Goal: Information Seeking & Learning: Learn about a topic

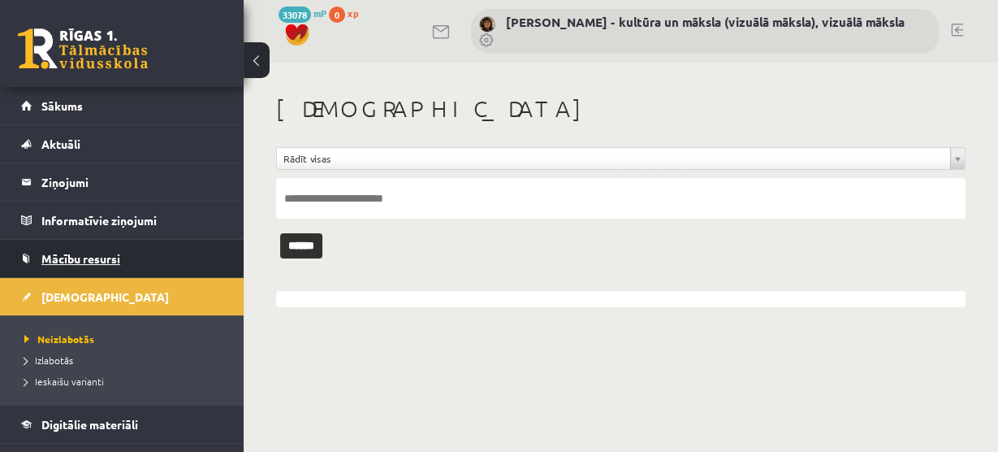
click at [110, 258] on span "Mācību resursi" at bounding box center [80, 258] width 79 height 15
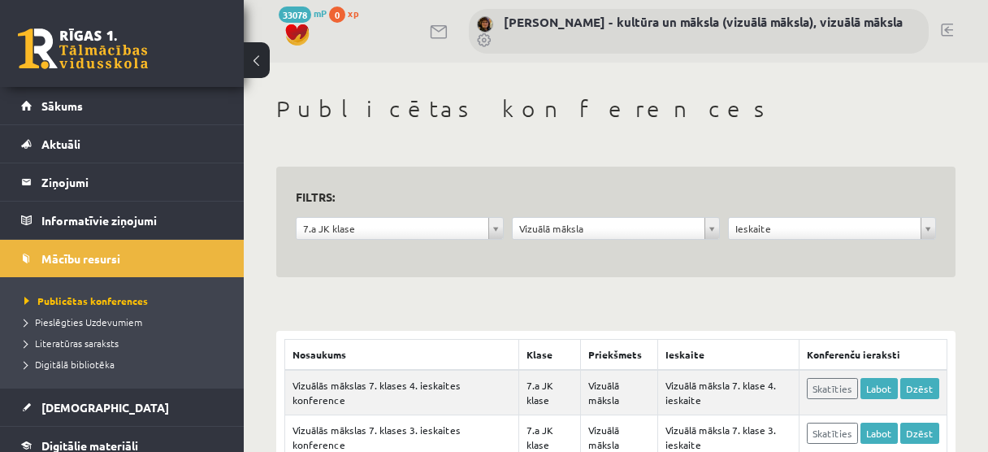
scroll to position [190, 0]
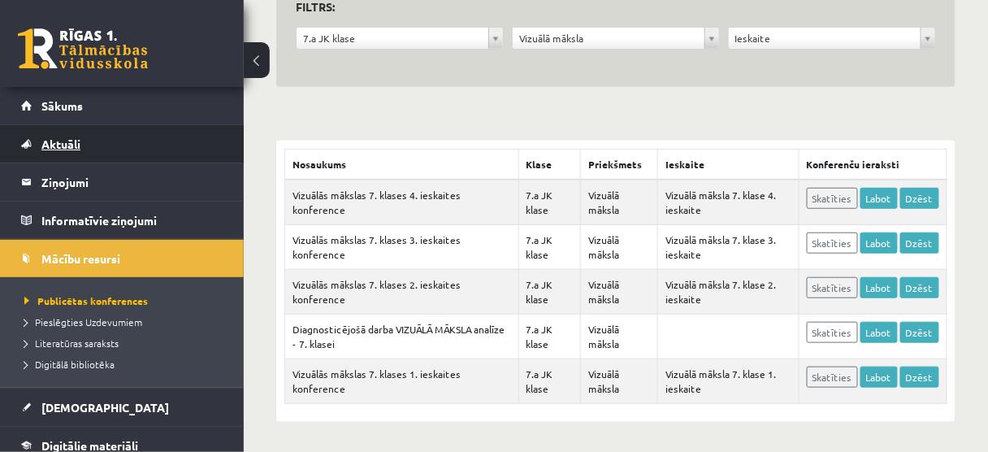
click at [66, 147] on span "Aktuāli" at bounding box center [60, 143] width 39 height 15
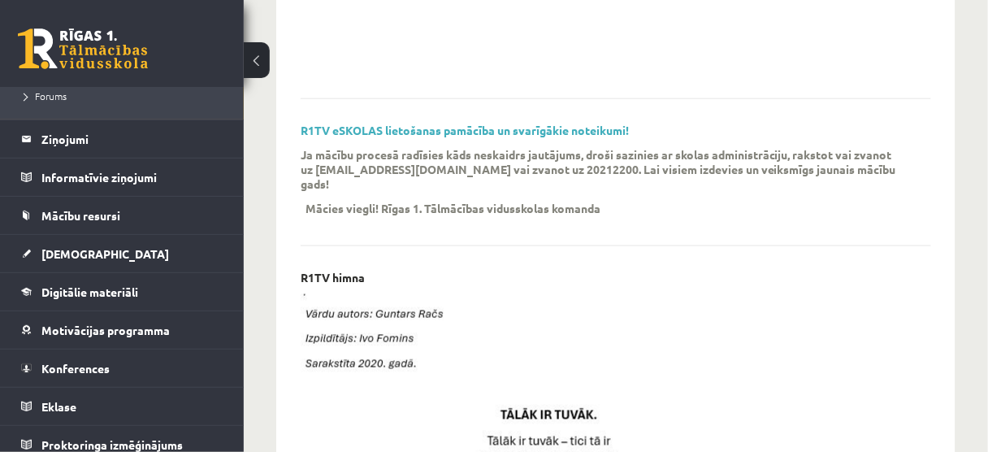
scroll to position [415, 0]
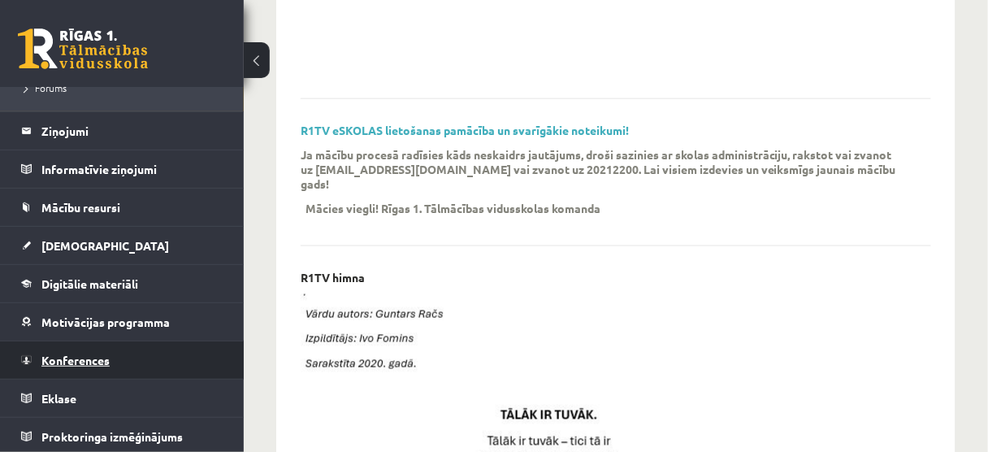
click at [103, 356] on span "Konferences" at bounding box center [75, 360] width 68 height 15
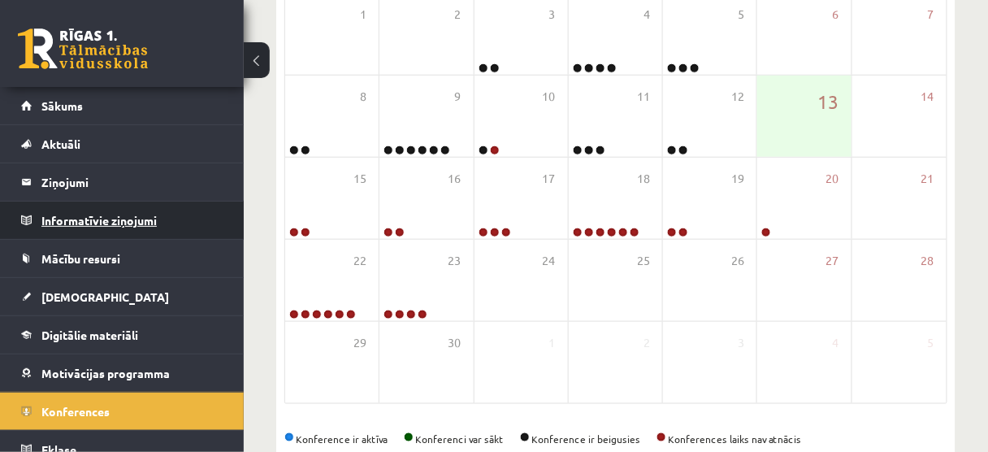
scroll to position [302, 0]
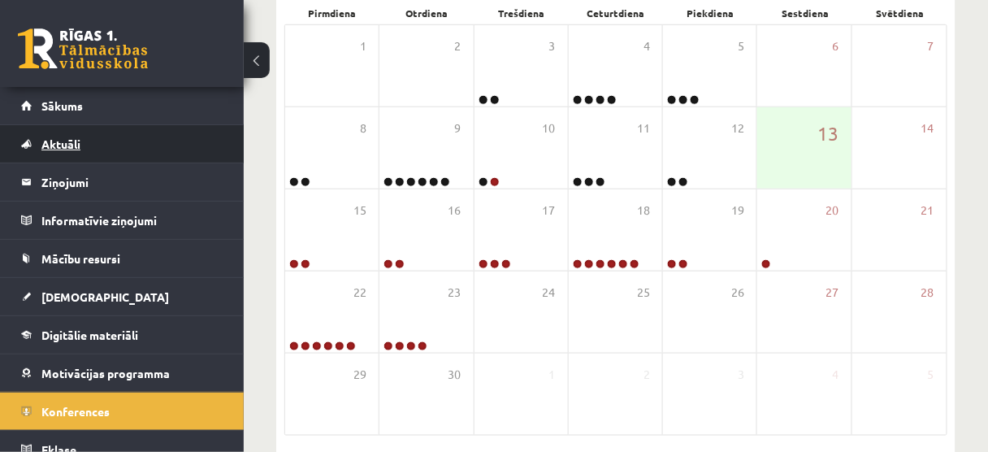
click at [70, 149] on span "Aktuāli" at bounding box center [60, 143] width 39 height 15
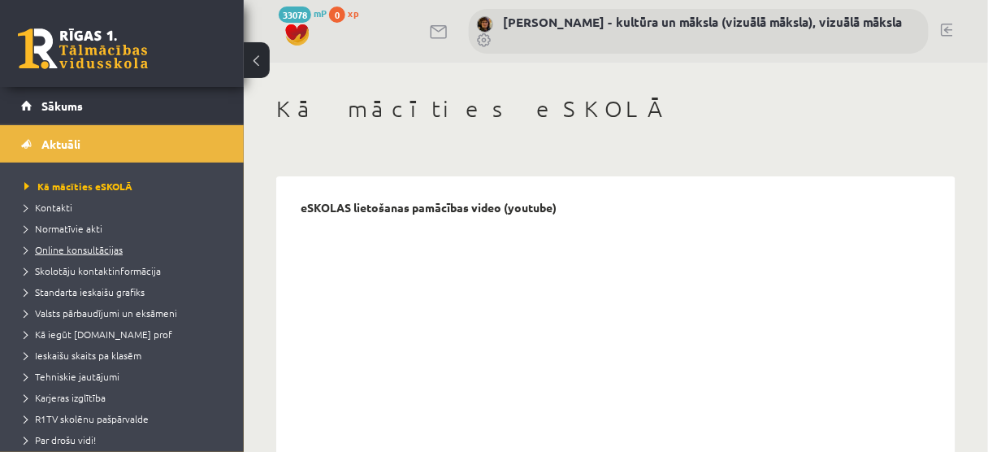
click at [93, 250] on span "Online konsultācijas" at bounding box center [73, 249] width 98 height 13
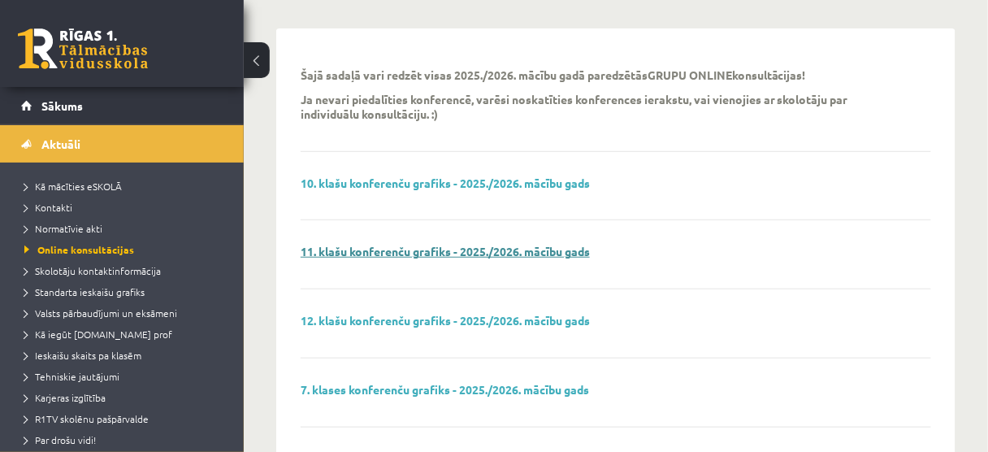
scroll to position [130, 0]
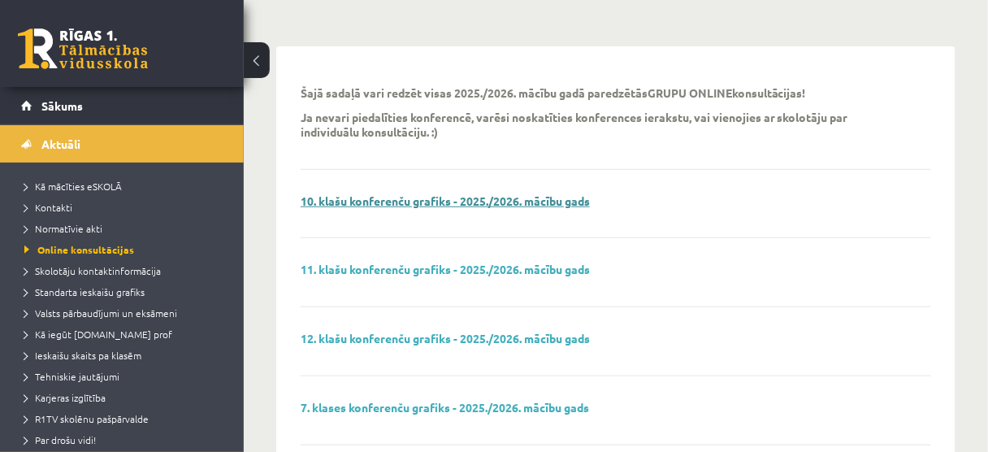
click at [432, 203] on link "10. klašu konferenču grafiks - 2025./2026. mācību gads" at bounding box center [445, 200] width 289 height 15
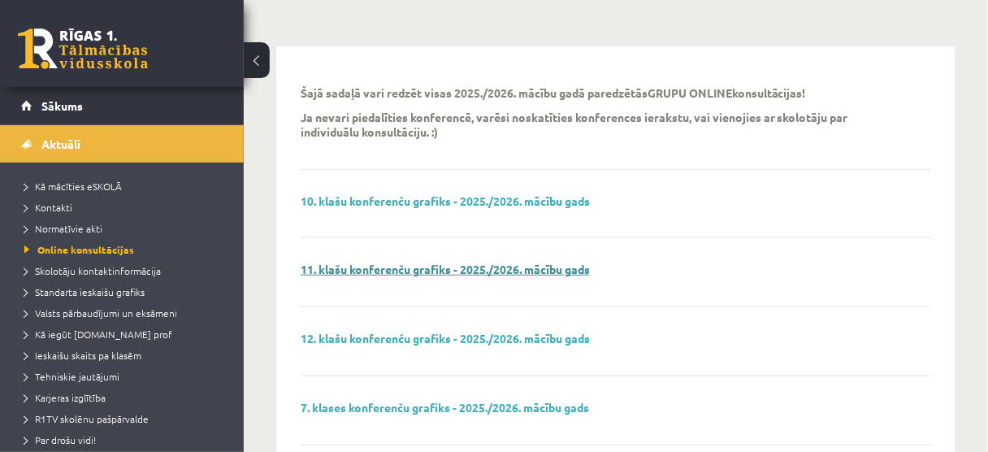
click at [366, 267] on link "11. klašu konferenču grafiks - 2025./2026. mācību gads" at bounding box center [445, 269] width 289 height 15
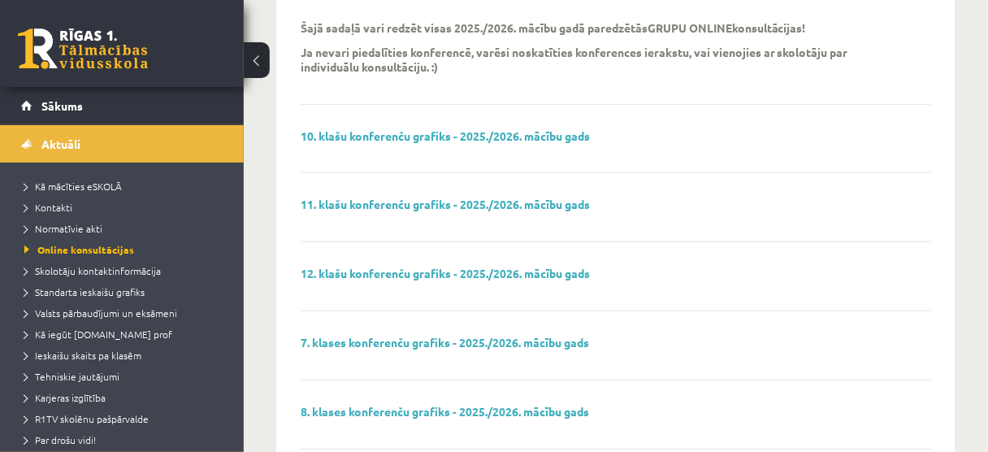
scroll to position [260, 0]
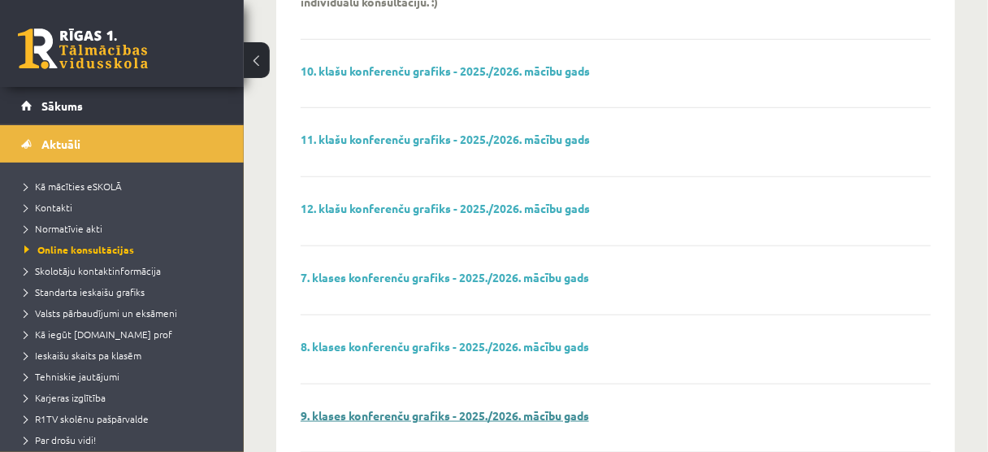
click at [398, 414] on link "9. klases konferenču grafiks - 2025./2026. mācību gads" at bounding box center [445, 415] width 288 height 15
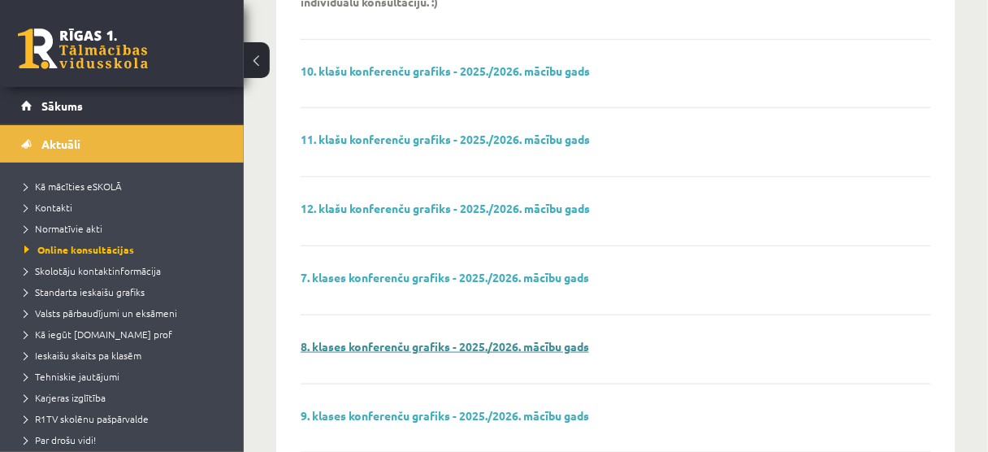
click at [391, 347] on link "8. klases konferenču grafiks - 2025./2026. mācību gads" at bounding box center [445, 346] width 288 height 15
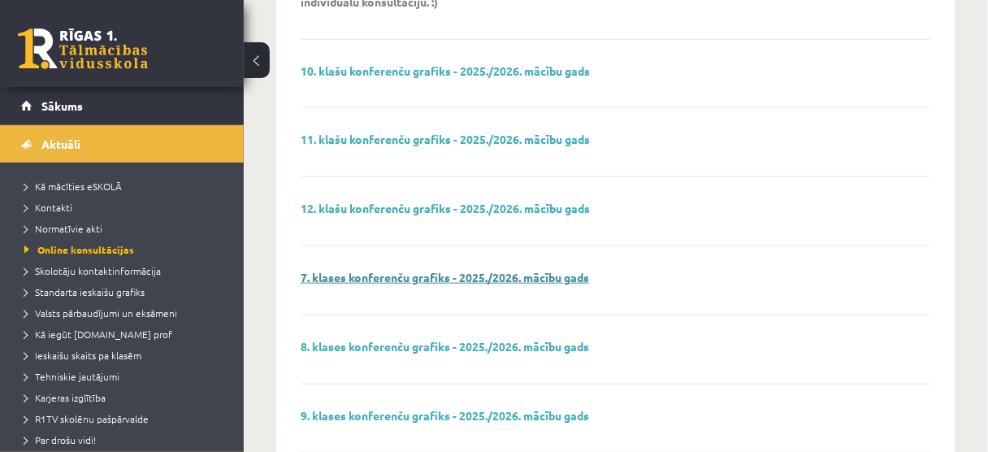
click at [385, 276] on link "7. klases konferenču grafiks - 2025./2026. mācību gads" at bounding box center [445, 277] width 288 height 15
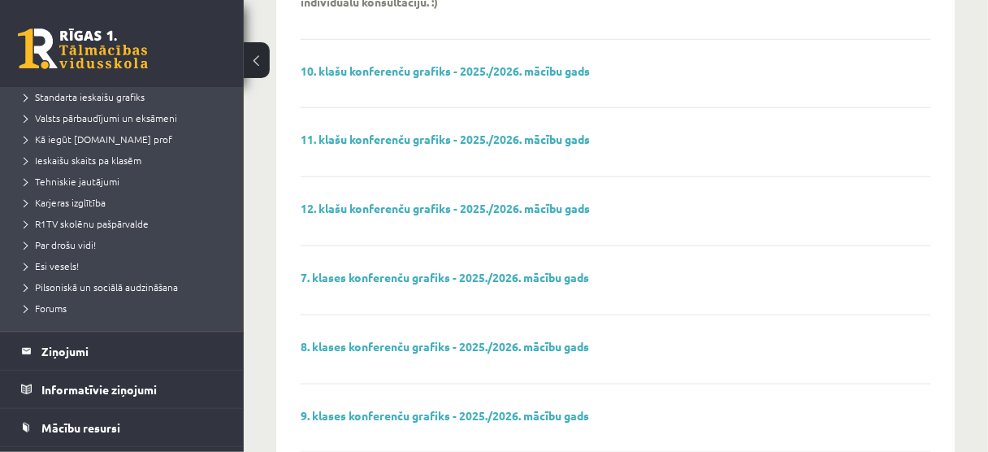
scroll to position [390, 0]
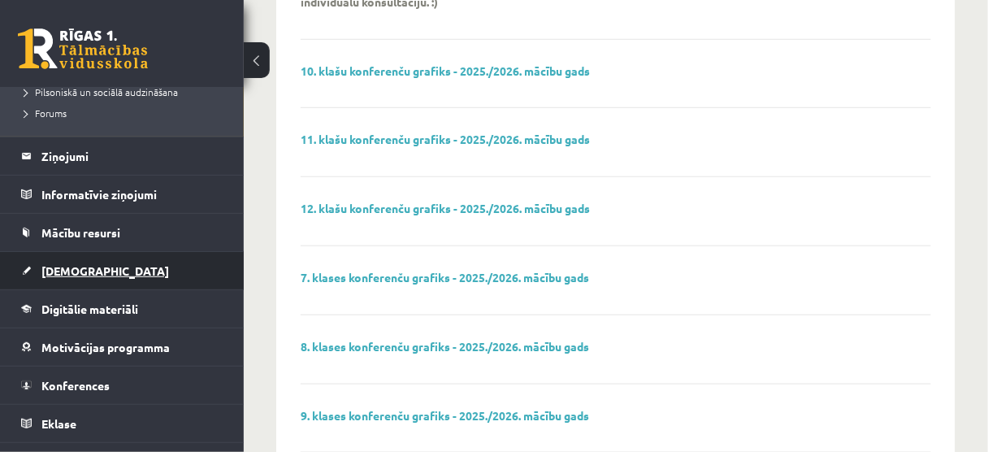
click at [70, 272] on span "[DEMOGRAPHIC_DATA]" at bounding box center [105, 270] width 128 height 15
